Goal: Find specific page/section: Find specific page/section

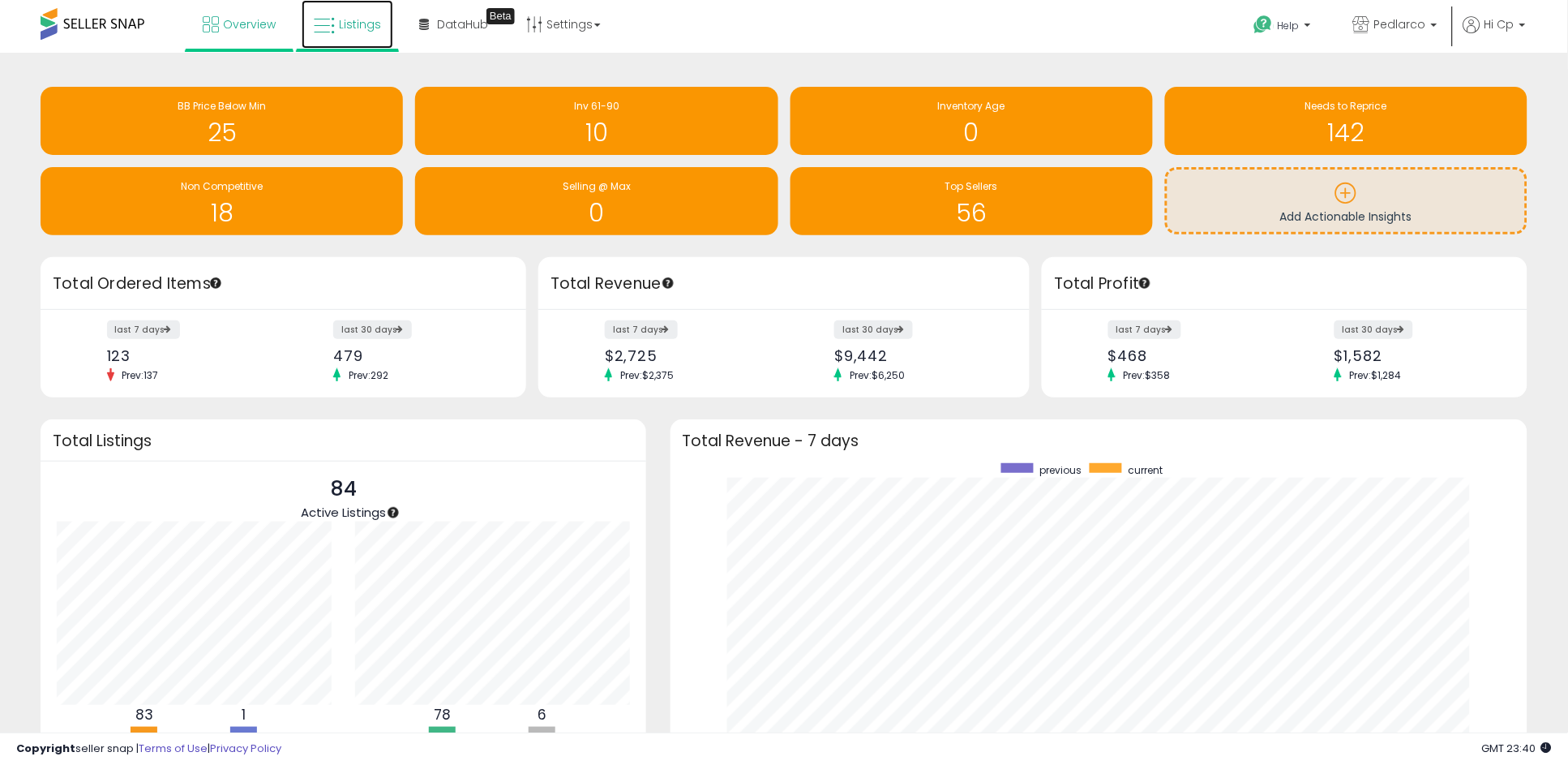
click at [341, 23] on span "Listings" at bounding box center [360, 24] width 42 height 16
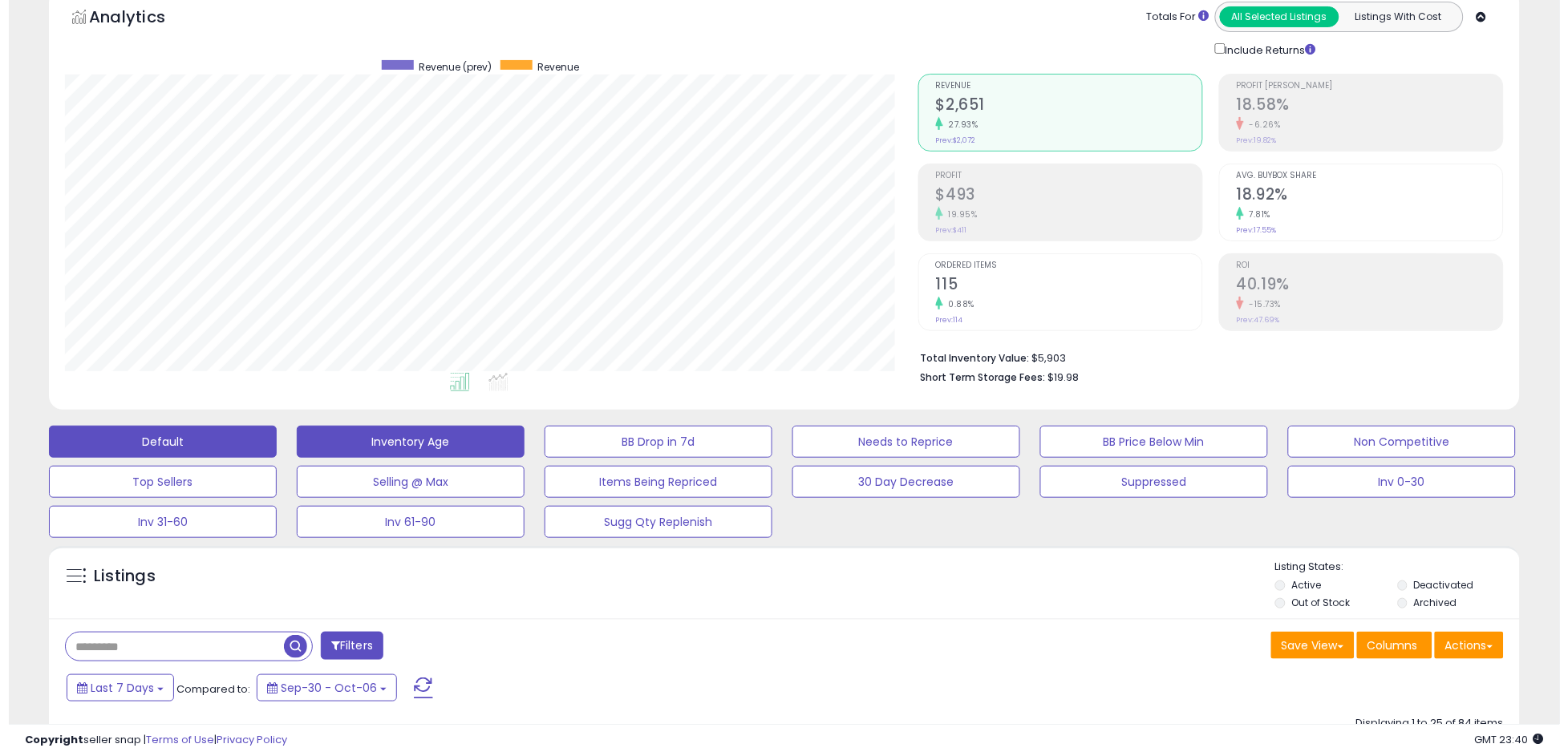
scroll to position [177, 0]
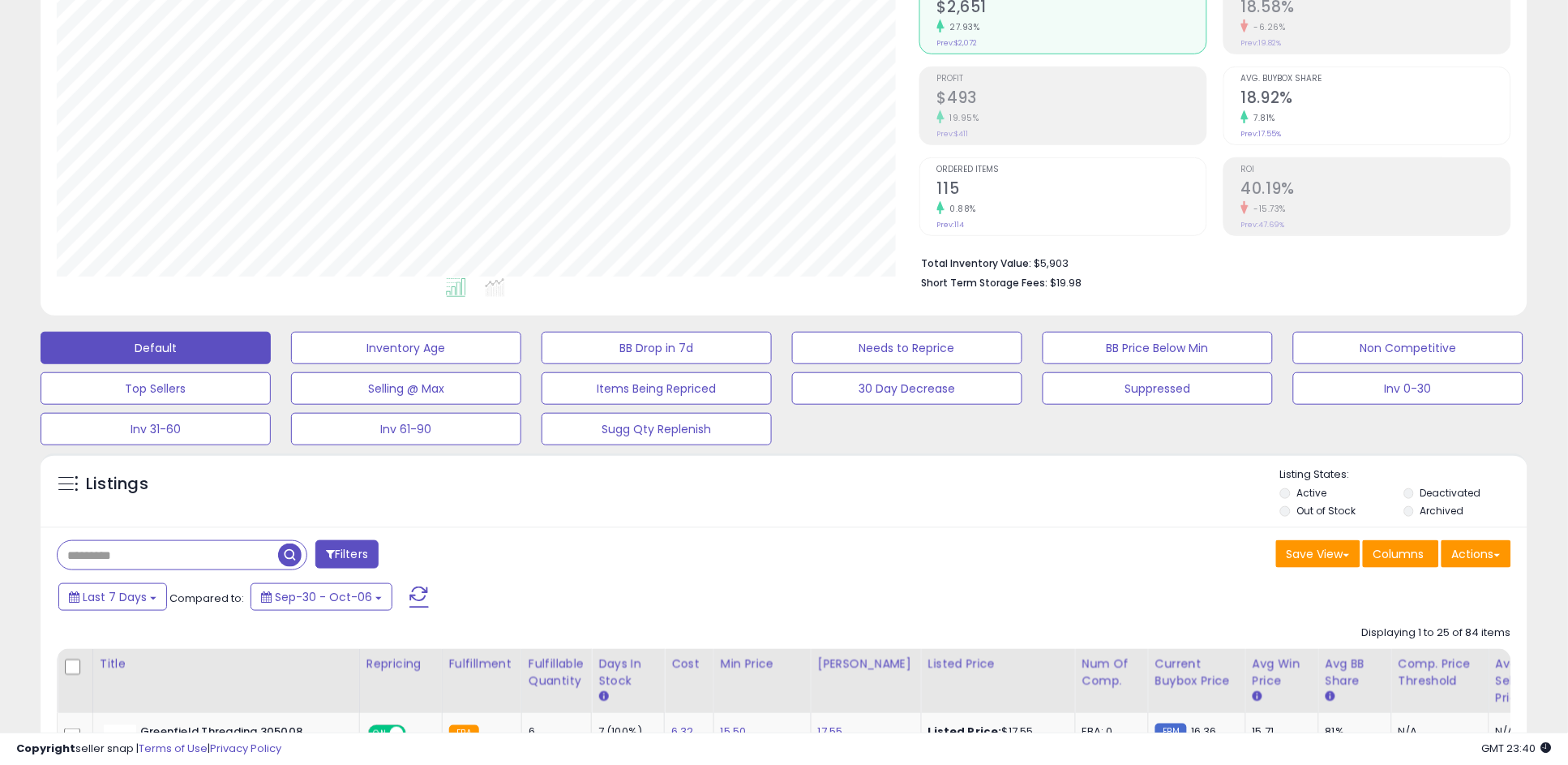
click at [208, 557] on input "text" at bounding box center [168, 555] width 221 height 28
type input "*****"
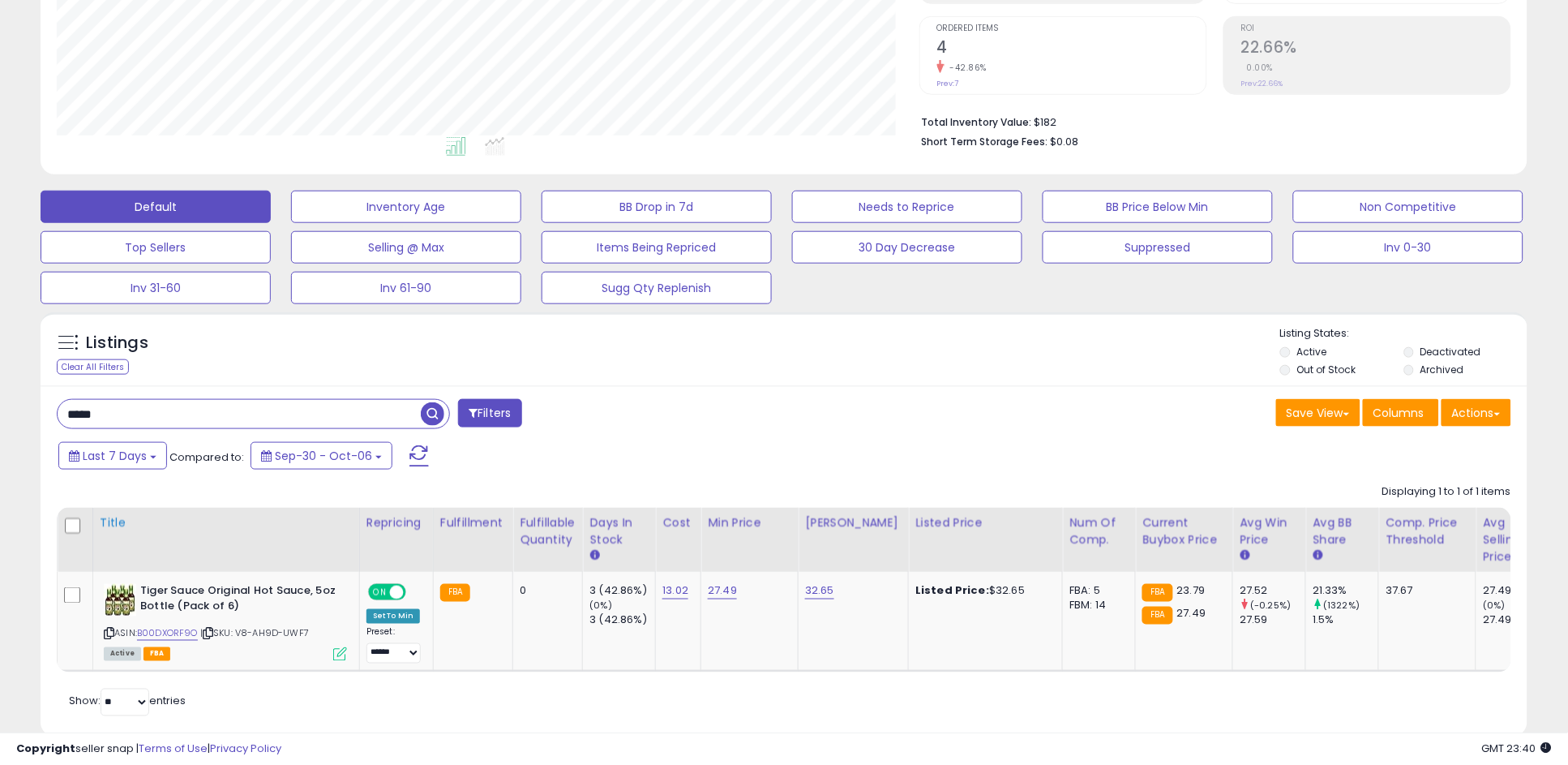
scroll to position [325, 0]
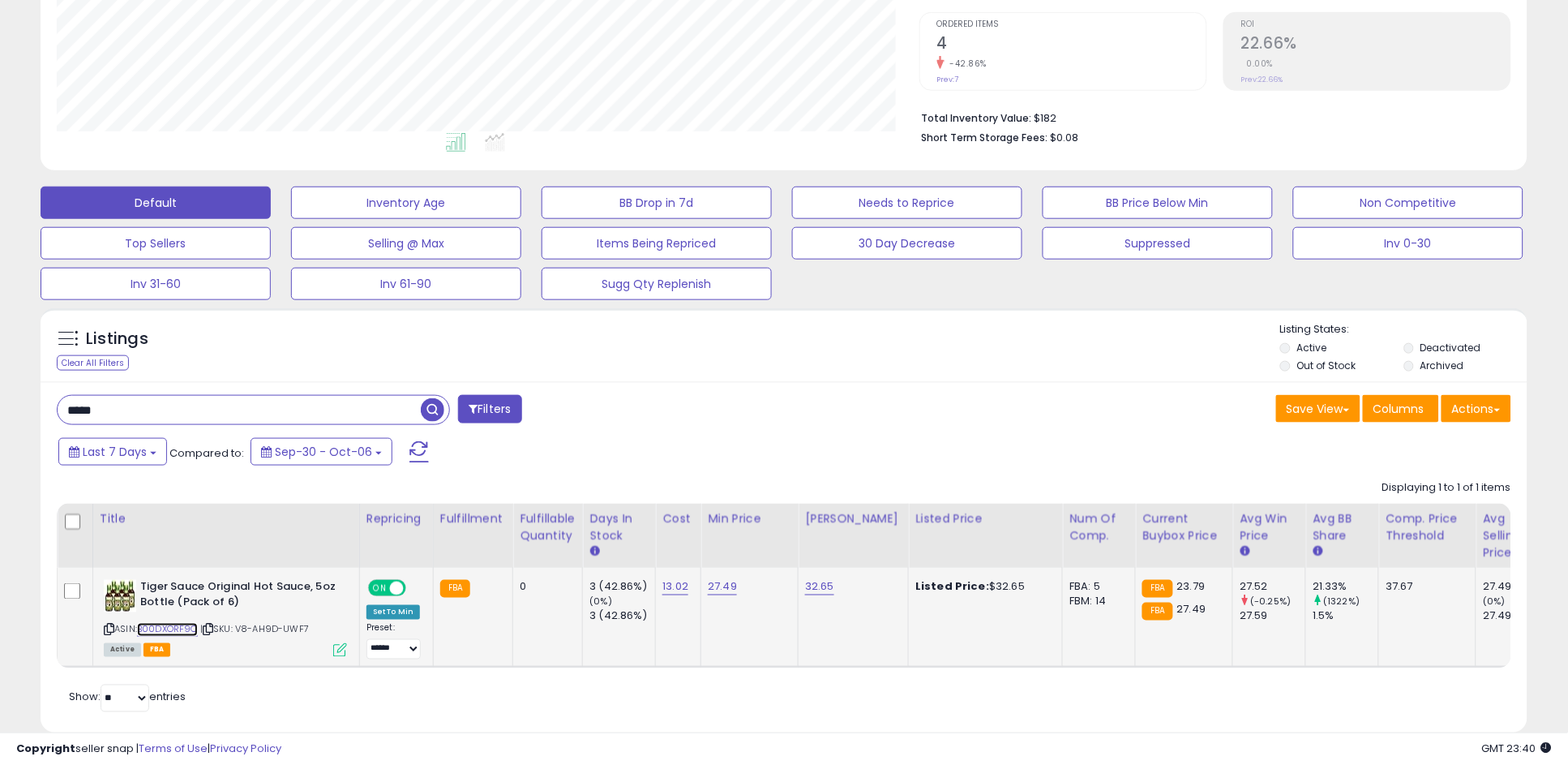
click at [191, 628] on link "B00DXORF9O" at bounding box center [167, 630] width 61 height 13
